Goal: Browse casually

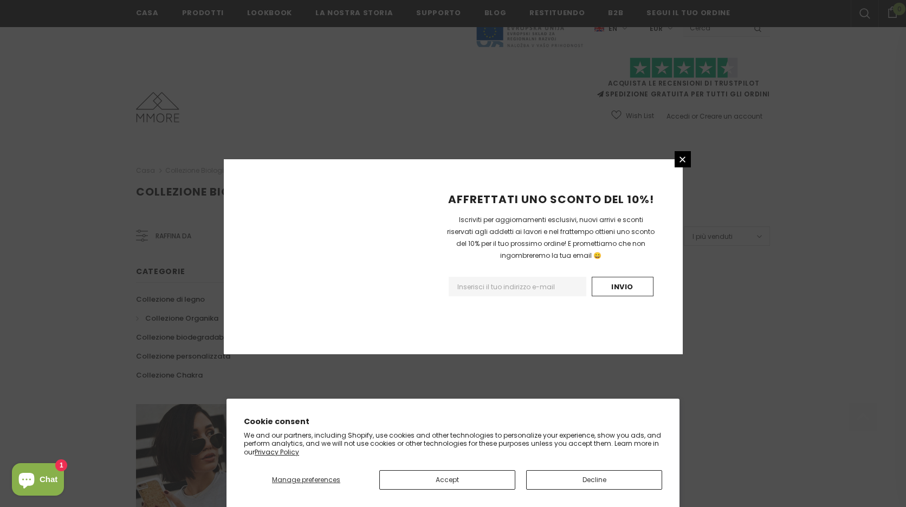
scroll to position [604, 0]
